Goal: Navigation & Orientation: Understand site structure

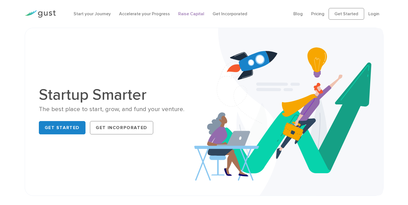
click at [185, 13] on link "Raise Capital" at bounding box center [191, 13] width 26 height 5
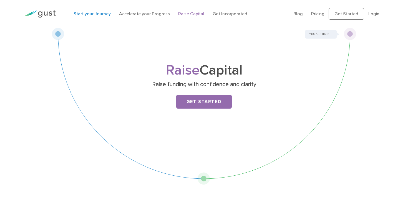
click at [88, 15] on link "Start your Journey" at bounding box center [91, 13] width 37 height 5
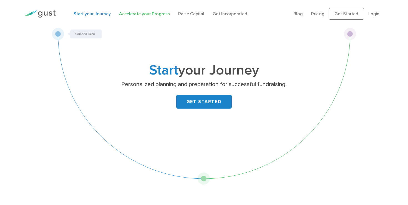
click at [132, 16] on link "Accelerate your Progress" at bounding box center [144, 13] width 51 height 5
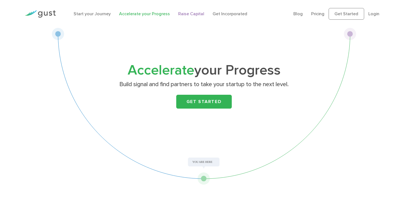
click at [200, 16] on link "Raise Capital" at bounding box center [191, 13] width 26 height 5
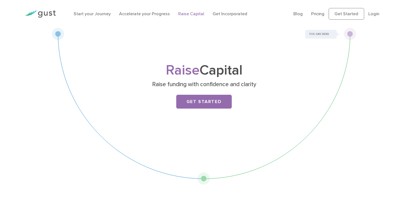
click at [234, 17] on li "Get Incorporated" at bounding box center [229, 14] width 35 height 7
click at [233, 16] on link "Get Incorporated" at bounding box center [229, 13] width 35 height 5
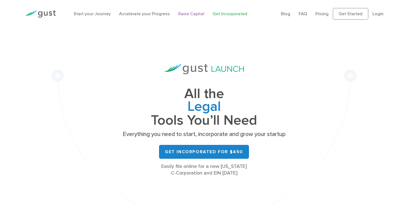
click at [195, 16] on link "Raise Capital" at bounding box center [191, 13] width 26 height 5
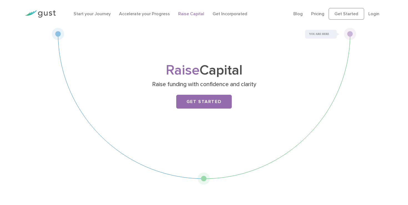
click at [47, 8] on div at bounding box center [40, 13] width 39 height 19
click at [45, 10] on div at bounding box center [40, 13] width 39 height 19
click at [43, 12] on img at bounding box center [40, 13] width 31 height 7
